Goal: Task Accomplishment & Management: Manage account settings

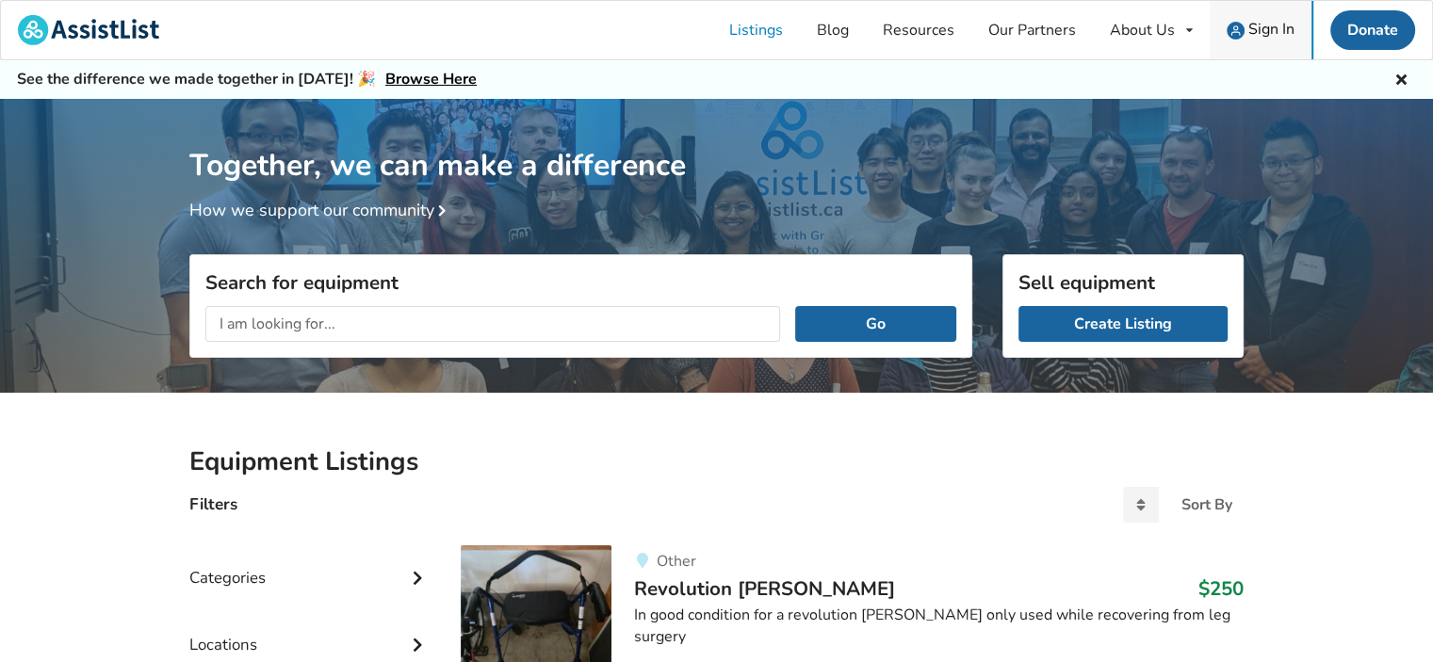
click at [1262, 34] on span "Sign In" at bounding box center [1271, 29] width 46 height 21
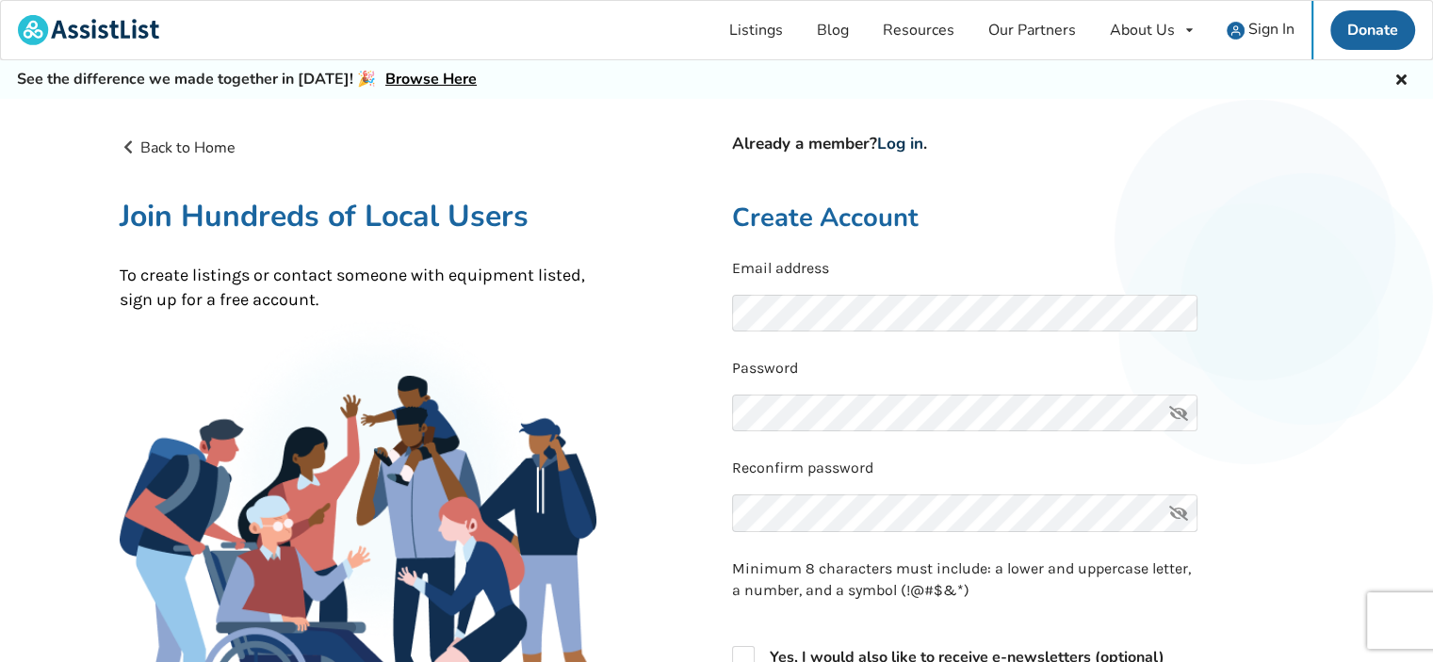
click at [920, 146] on link "Log in" at bounding box center [900, 144] width 46 height 22
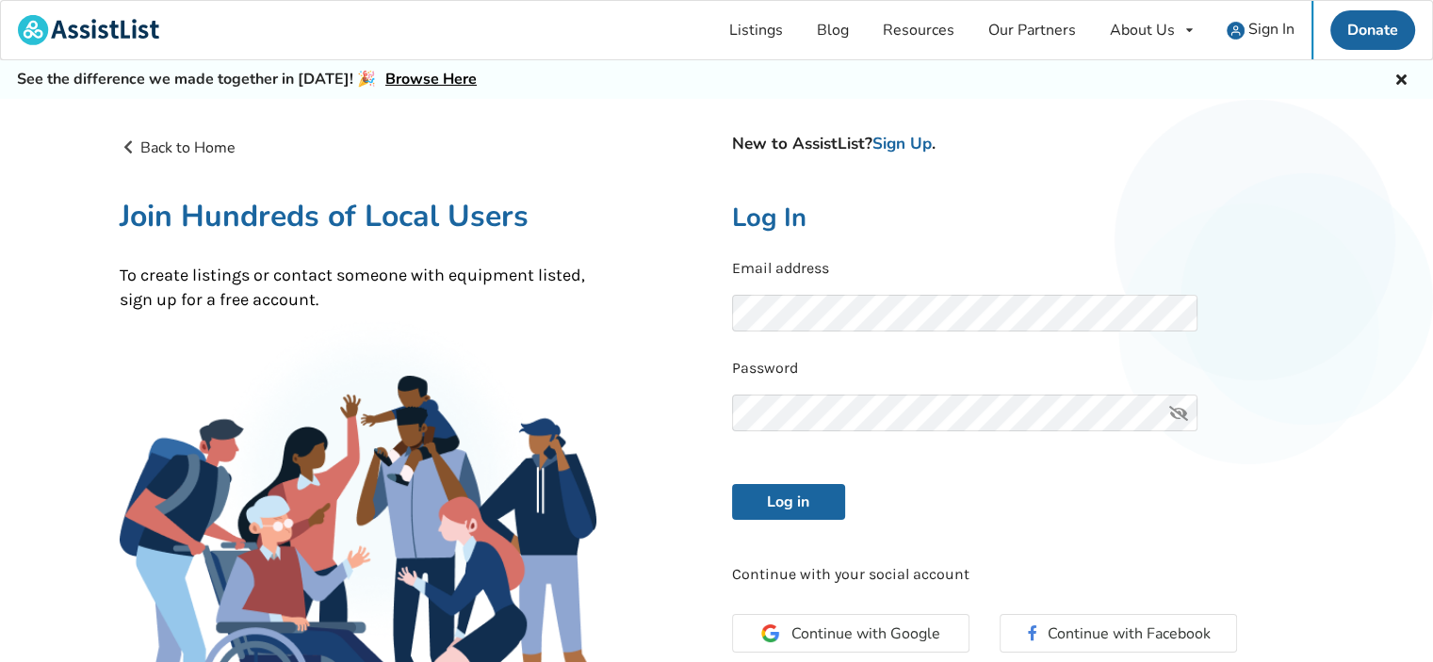
click at [1178, 407] on icon at bounding box center [1179, 414] width 38 height 38
click at [772, 500] on button "Log in" at bounding box center [788, 502] width 113 height 36
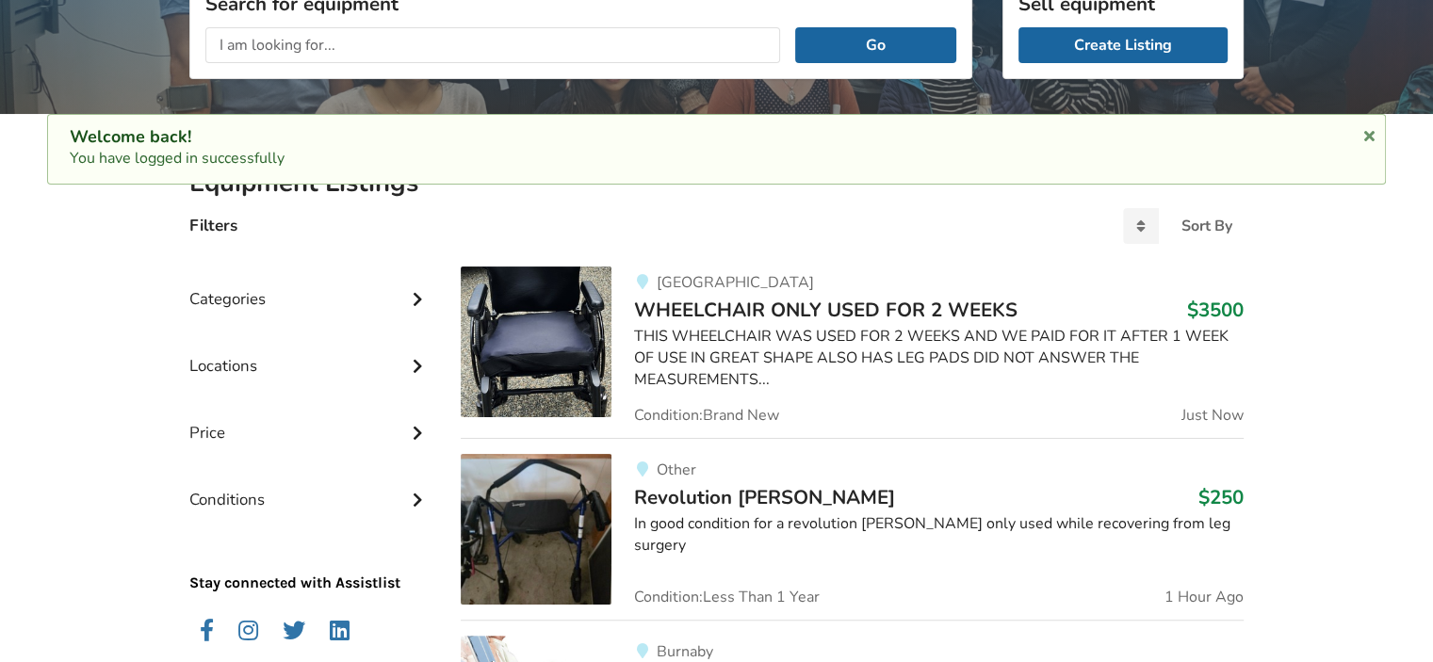
scroll to position [283, 0]
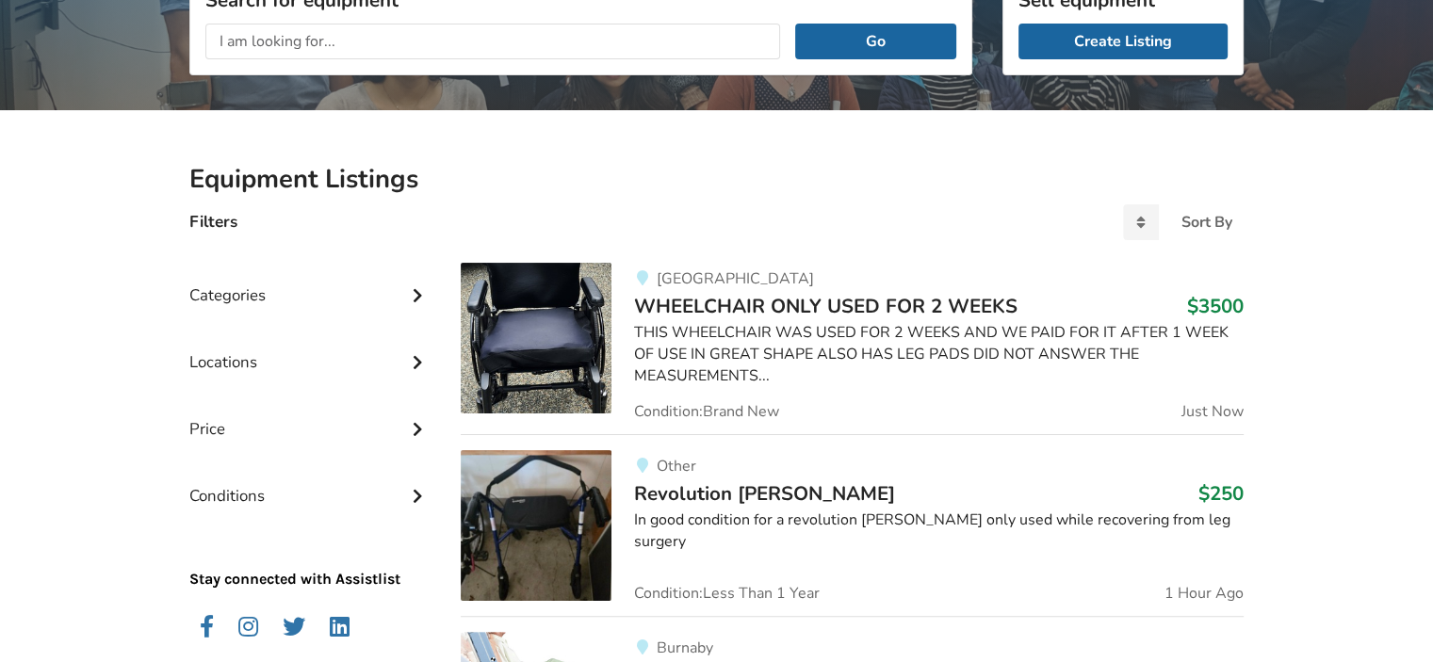
click at [543, 311] on img at bounding box center [536, 338] width 151 height 151
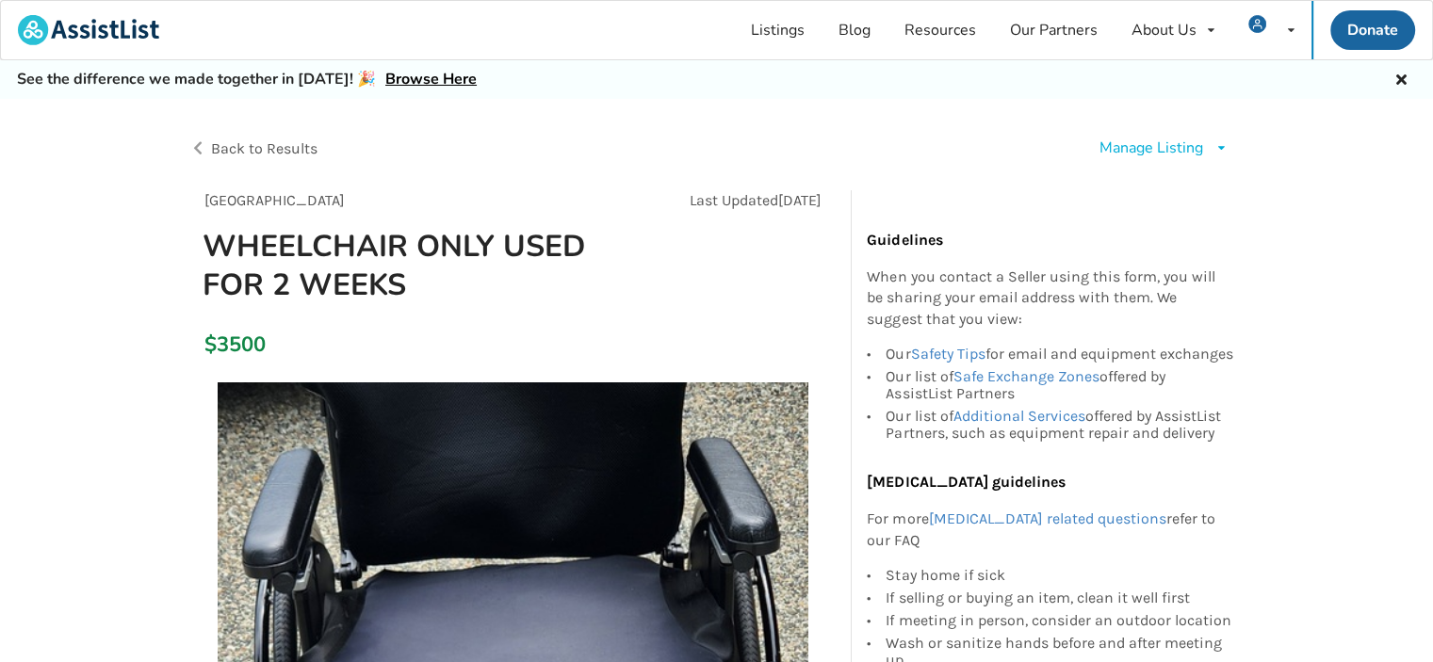
click at [1144, 145] on div "Manage Listing" at bounding box center [1151, 149] width 104 height 22
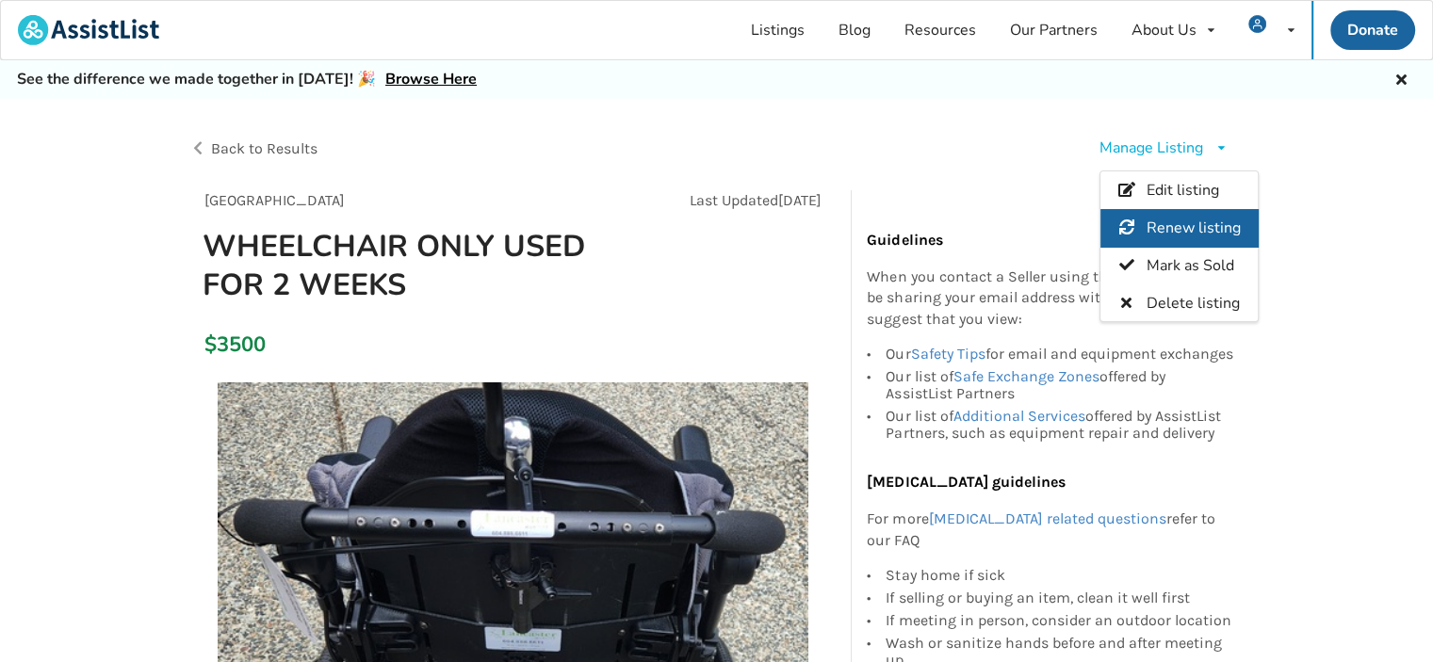
click at [1164, 218] on span "Renew listing" at bounding box center [1194, 228] width 94 height 21
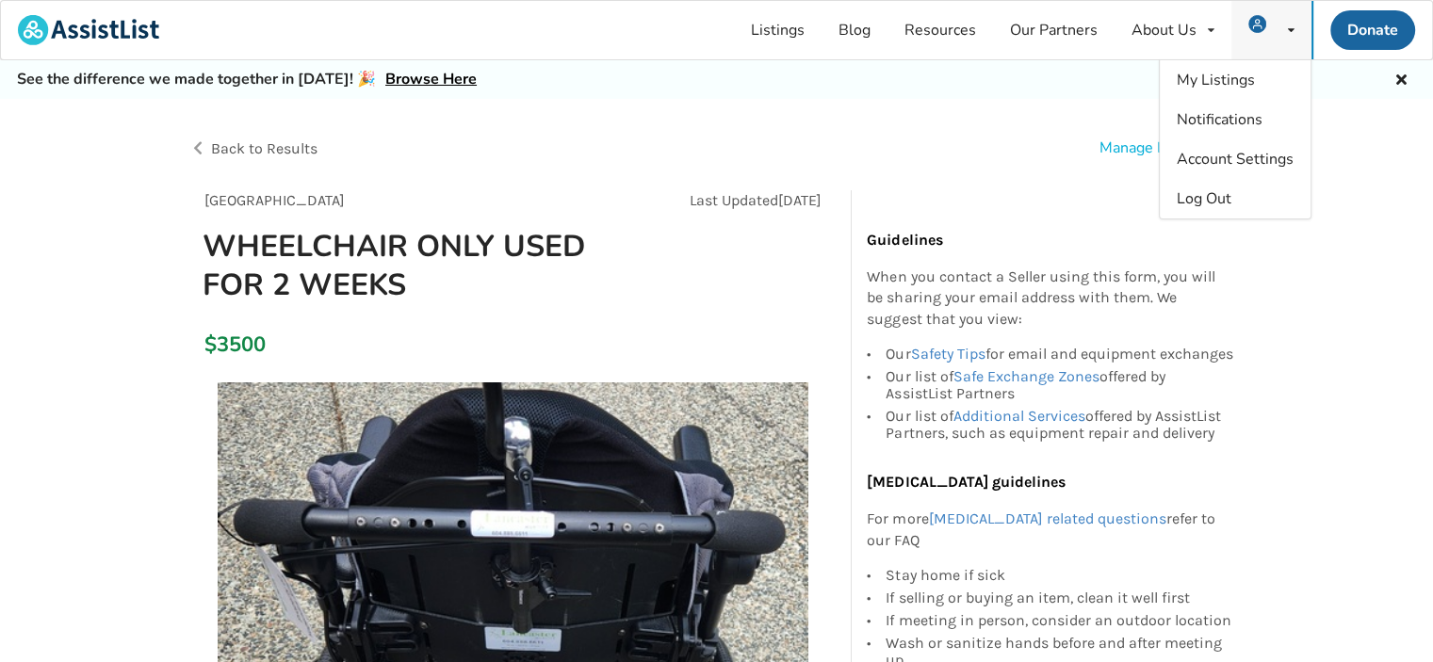
click at [1278, 22] on div "My Listings Notifications Account Settings Log Out" at bounding box center [1271, 30] width 80 height 58
click at [1197, 192] on span "Log Out" at bounding box center [1204, 198] width 55 height 21
